Goal: Information Seeking & Learning: Learn about a topic

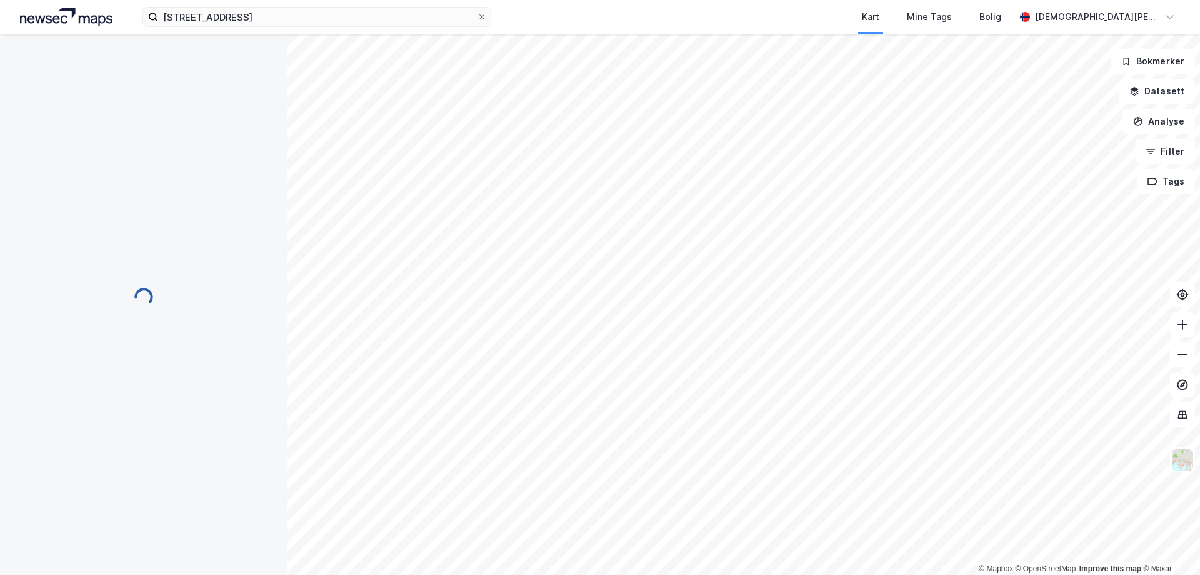
scroll to position [1, 0]
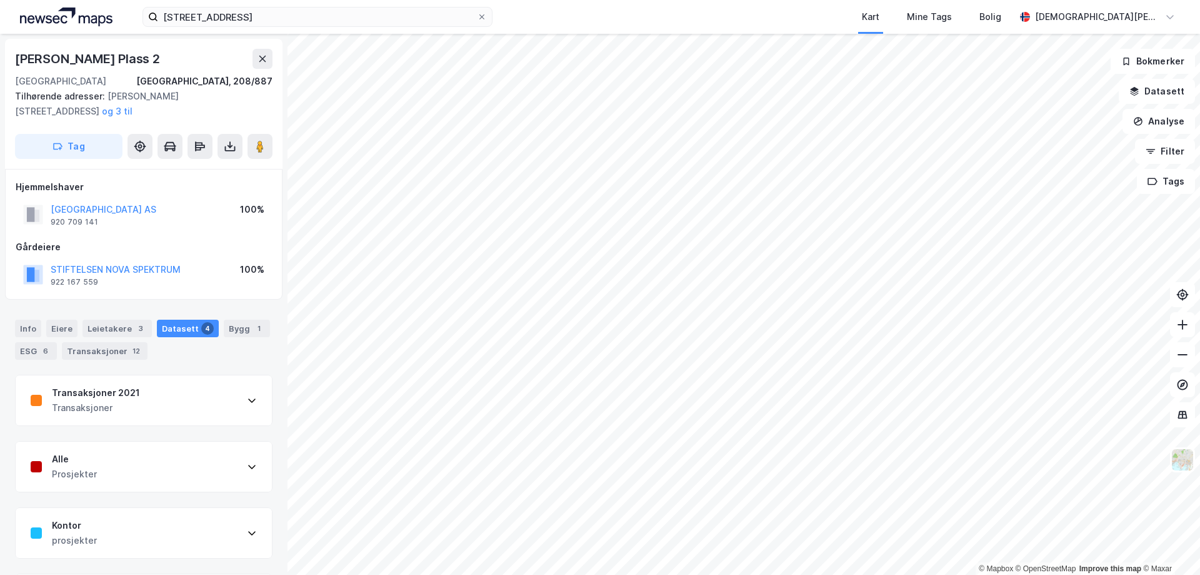
scroll to position [1, 0]
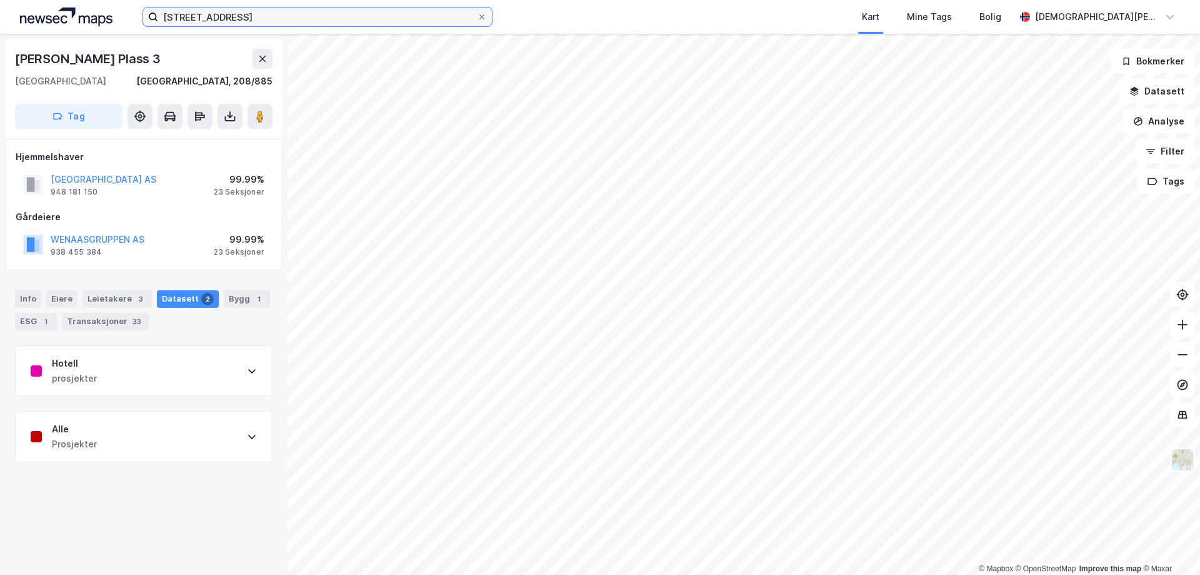
click at [206, 14] on input "[STREET_ADDRESS]" at bounding box center [317, 17] width 319 height 19
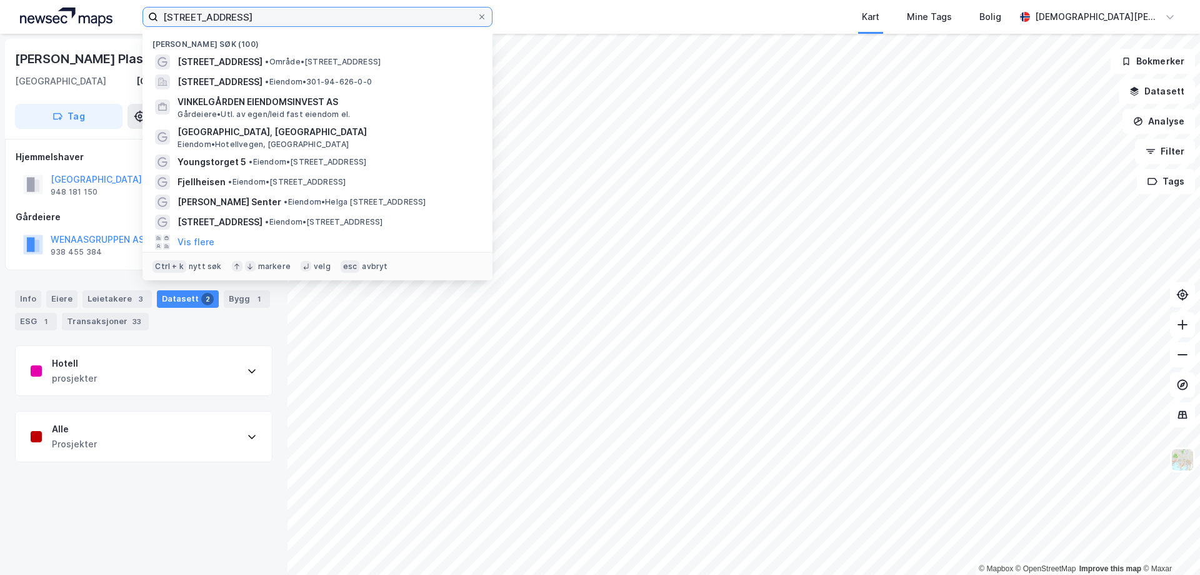
click at [206, 14] on input "[STREET_ADDRESS]" at bounding box center [317, 17] width 319 height 19
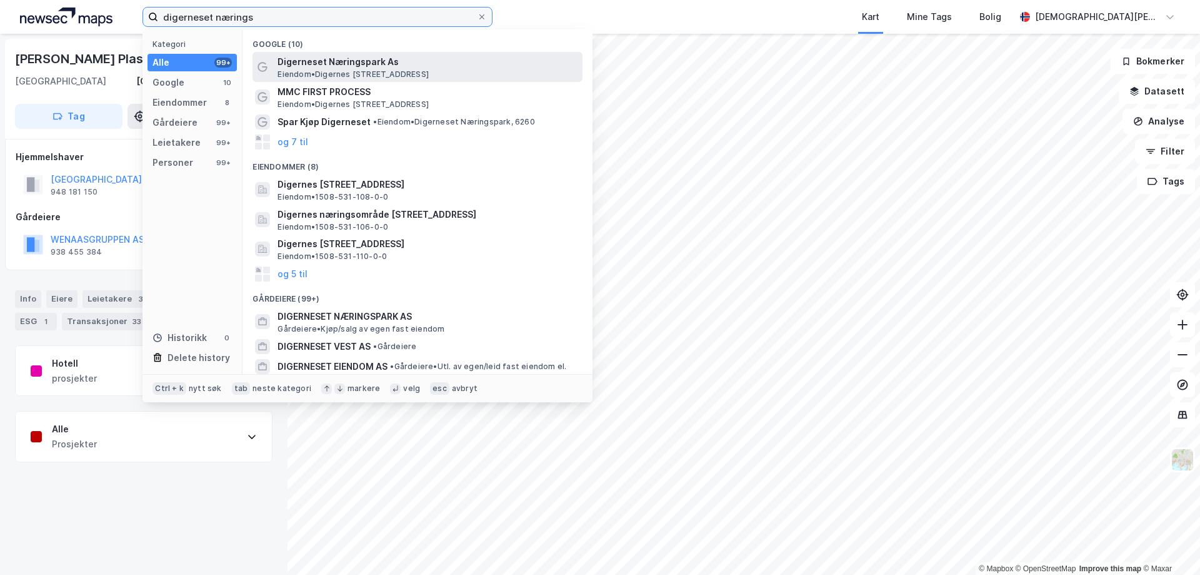
type input "digerneset nærings"
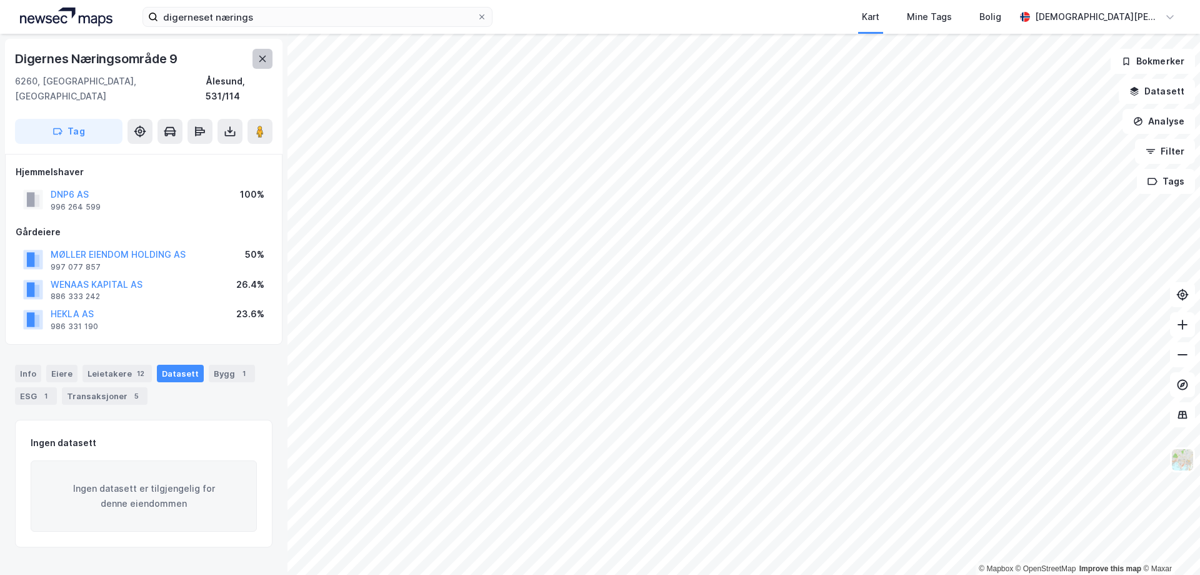
click at [264, 59] on icon at bounding box center [263, 59] width 10 height 10
